Goal: Navigation & Orientation: Find specific page/section

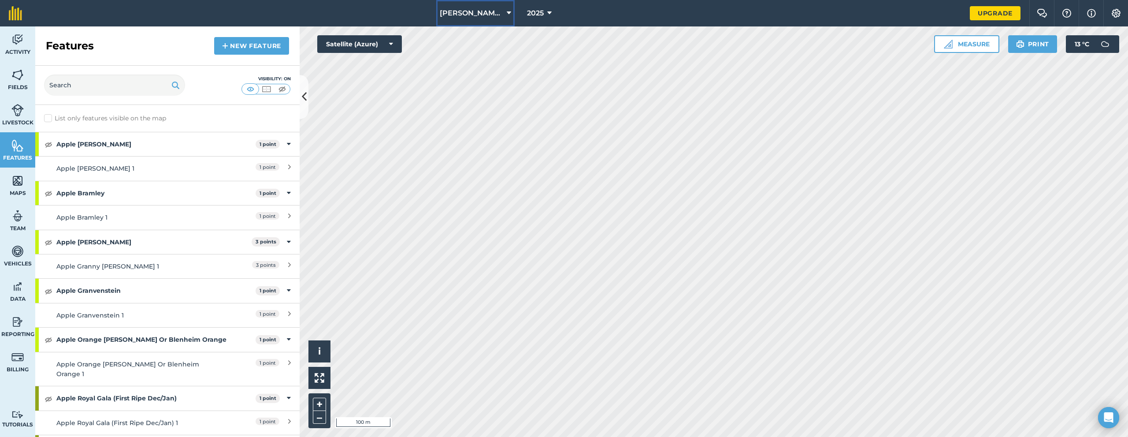
click at [490, 10] on span "[PERSON_NAME]'s Run" at bounding box center [471, 13] width 63 height 11
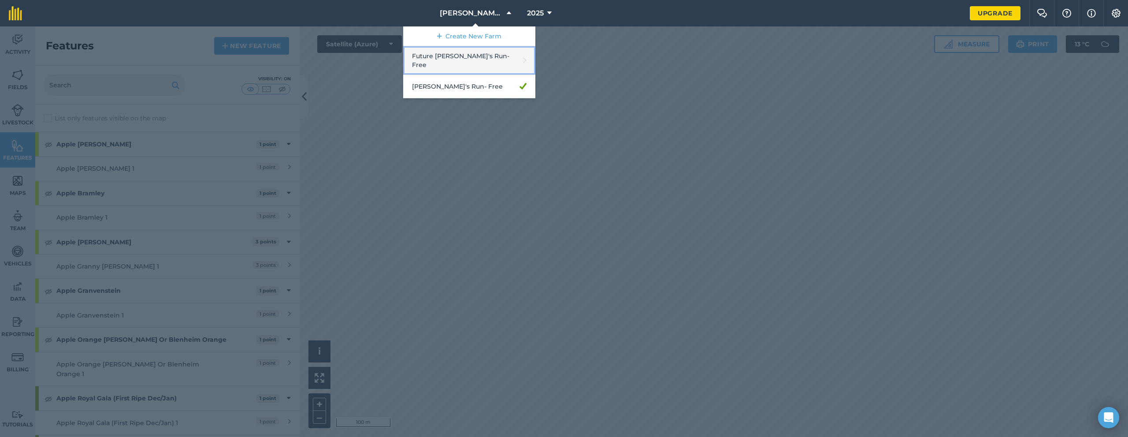
click at [478, 55] on link "Future [PERSON_NAME]'s Run - Free" at bounding box center [469, 60] width 132 height 29
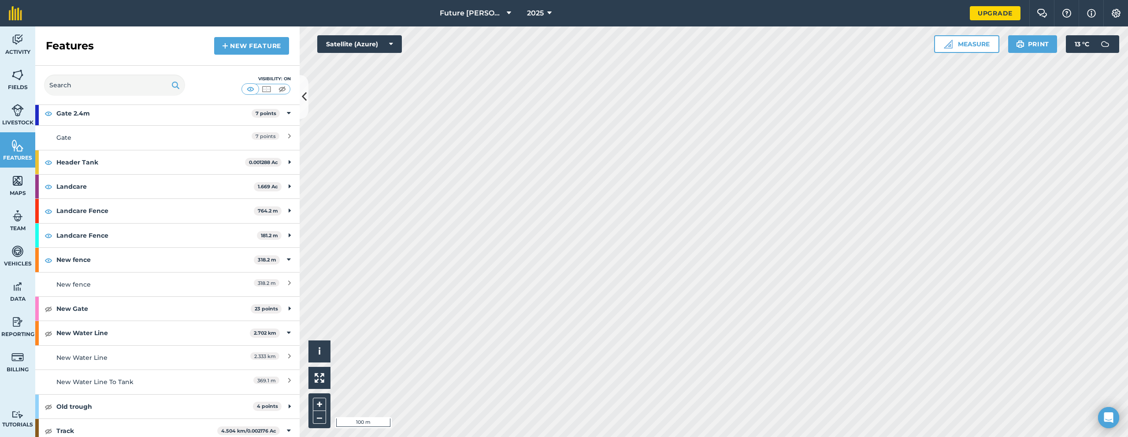
scroll to position [308, 0]
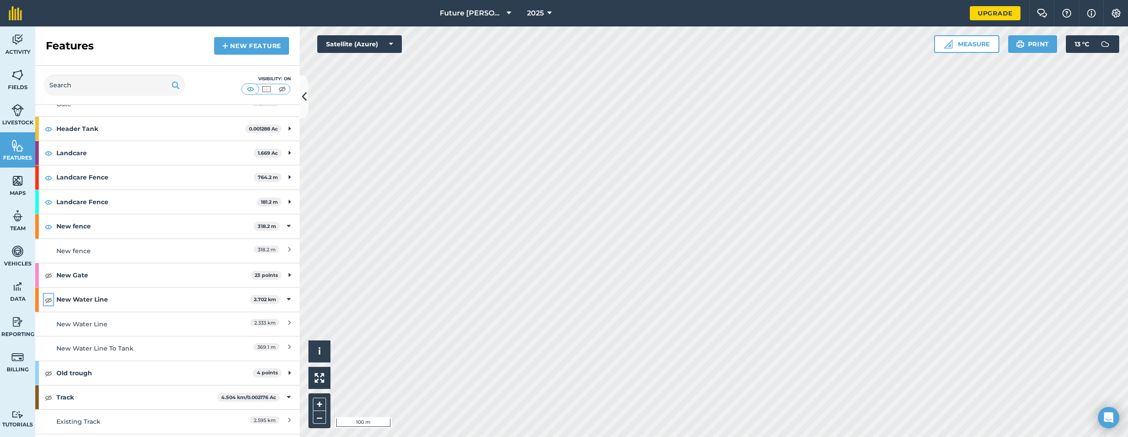
click at [48, 297] on img at bounding box center [49, 299] width 8 height 11
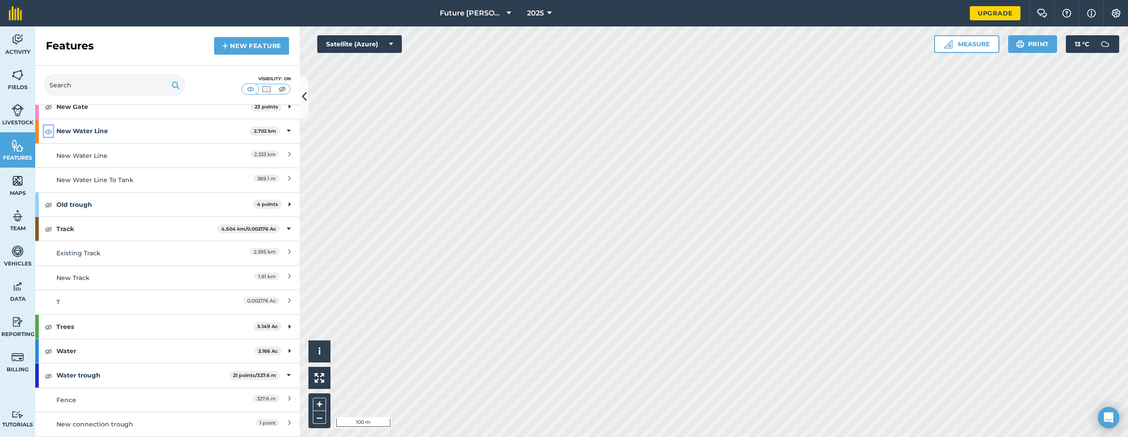
scroll to position [550, 0]
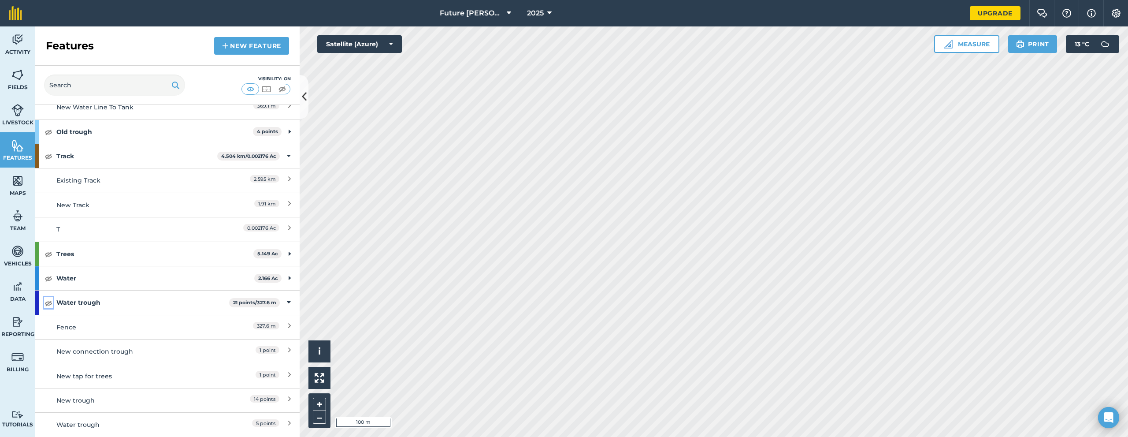
click at [45, 300] on img at bounding box center [49, 302] width 8 height 11
